Goal: Transaction & Acquisition: Purchase product/service

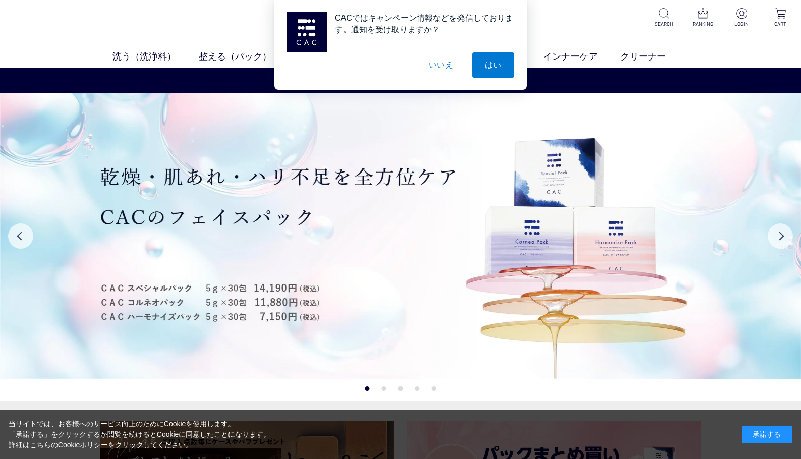
click at [439, 66] on button "いいえ" at bounding box center [441, 64] width 50 height 25
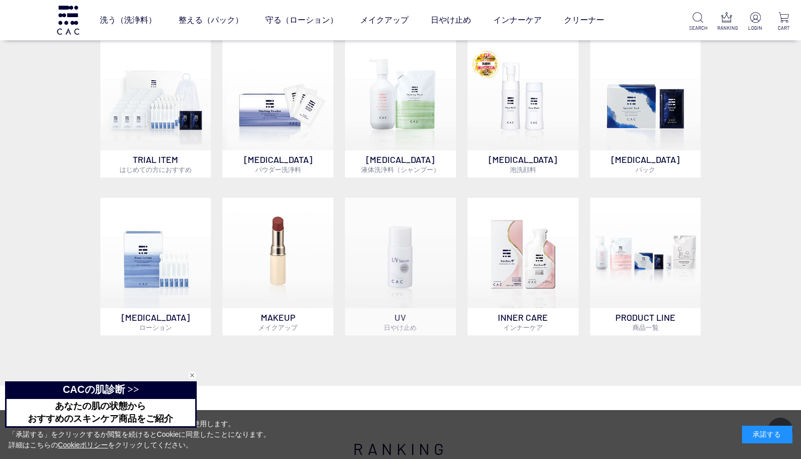
scroll to position [756, 0]
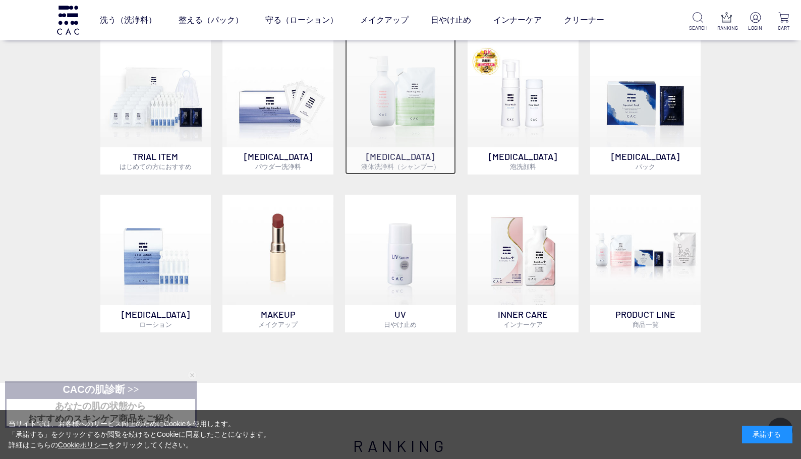
click at [398, 116] on img at bounding box center [400, 92] width 110 height 110
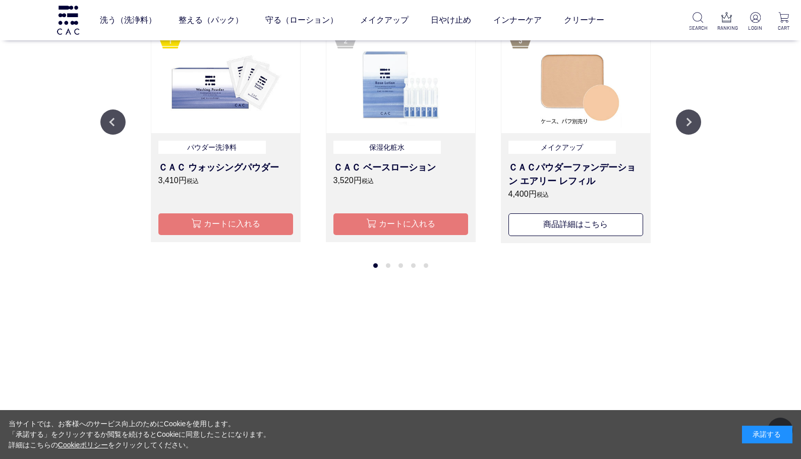
scroll to position [1258, 0]
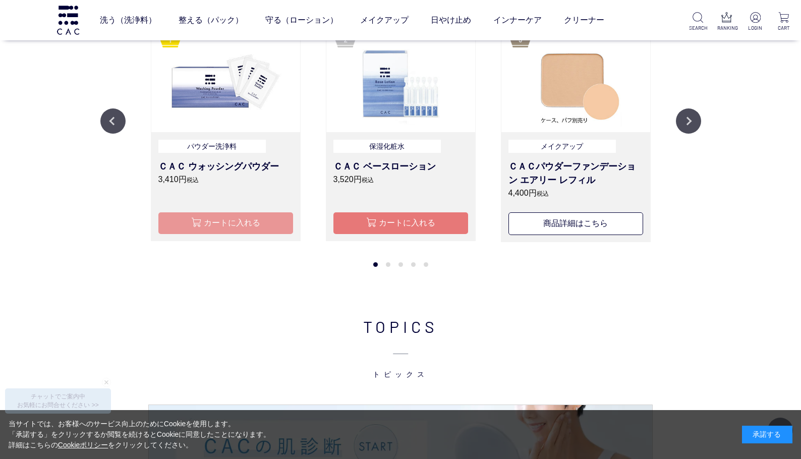
click at [243, 220] on button "カートに入れる" at bounding box center [225, 223] width 135 height 22
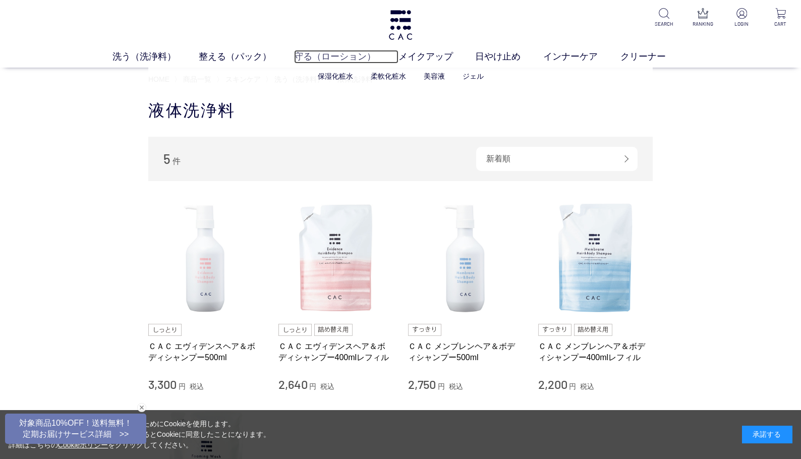
click at [323, 53] on link "守る（ローション）" at bounding box center [346, 57] width 104 height 14
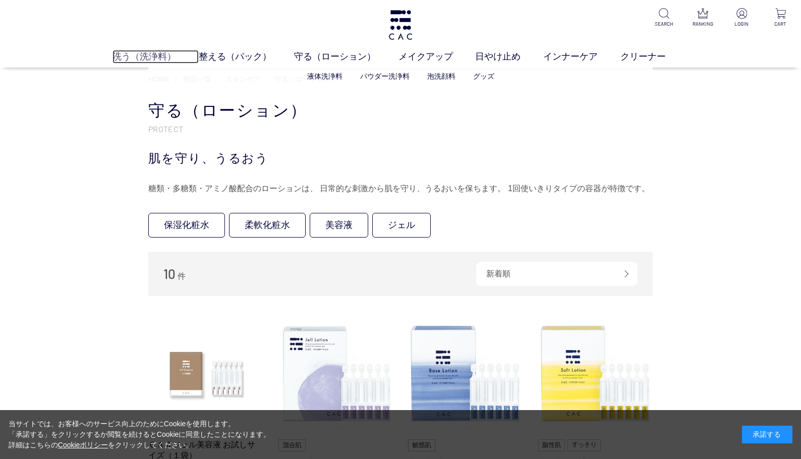
click at [166, 53] on link "洗う（洗浄料）" at bounding box center [155, 57] width 86 height 14
